Goal: Browse casually

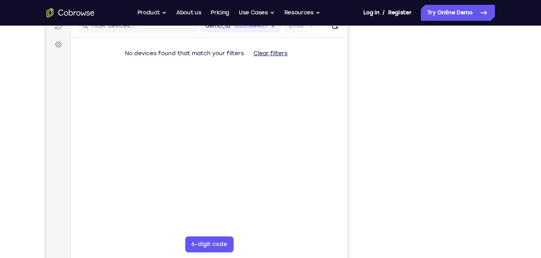
scroll to position [108, 0]
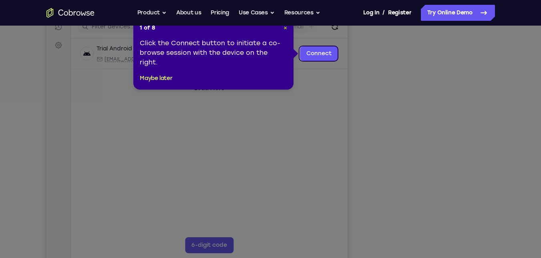
click at [285, 30] on span "×" at bounding box center [285, 27] width 4 height 7
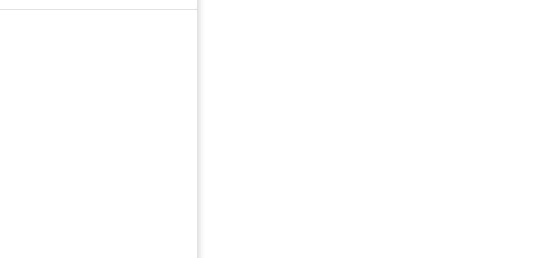
scroll to position [139, 0]
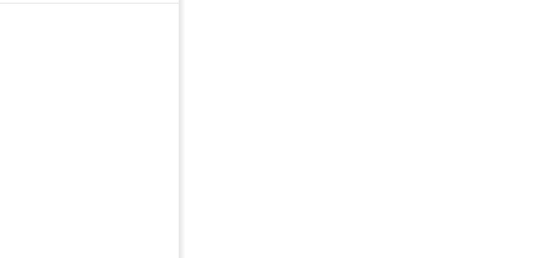
click at [500, 134] on div "Your Support Agent Your Customer Web iOS Android Next Steps We’d be happy to gi…" at bounding box center [270, 151] width 512 height 528
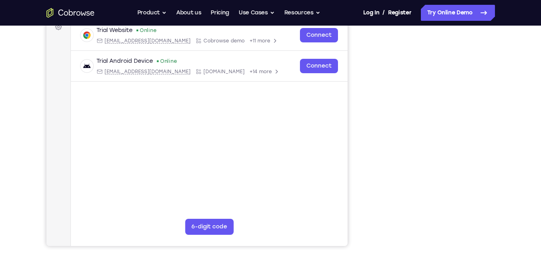
scroll to position [127, 0]
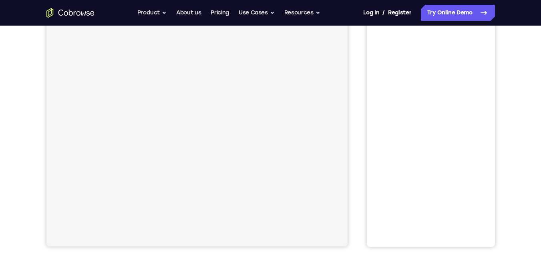
scroll to position [103, 0]
